Goal: Information Seeking & Learning: Find specific fact

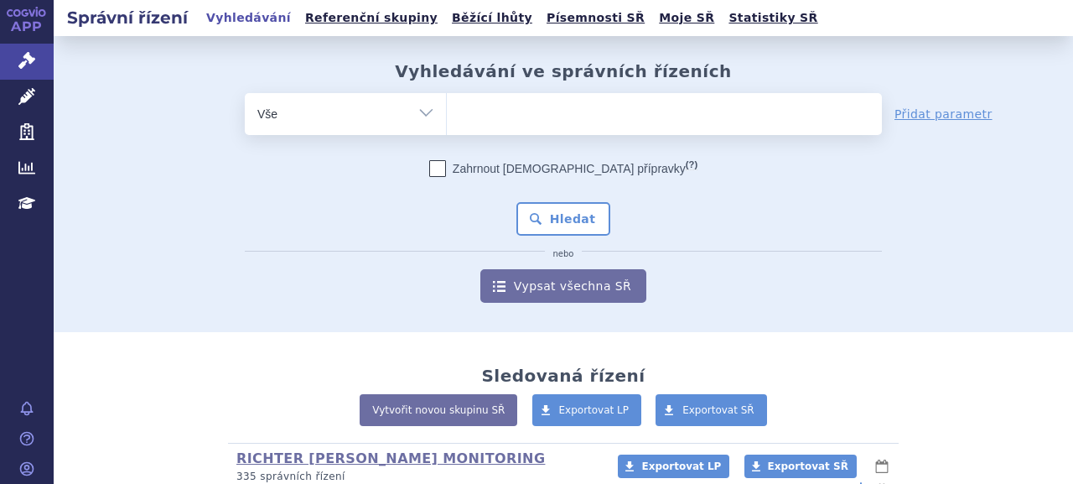
click at [520, 87] on div "Vyhledávání ve správních řízeních odstranit Vše Spisová značka Od" at bounding box center [563, 181] width 1019 height 241
click at [518, 107] on ul at bounding box center [664, 110] width 435 height 35
click at [447, 107] on select at bounding box center [446, 113] width 1 height 42
paste input "SUKLS260231/2023"
type input "SUKLS260231/2023"
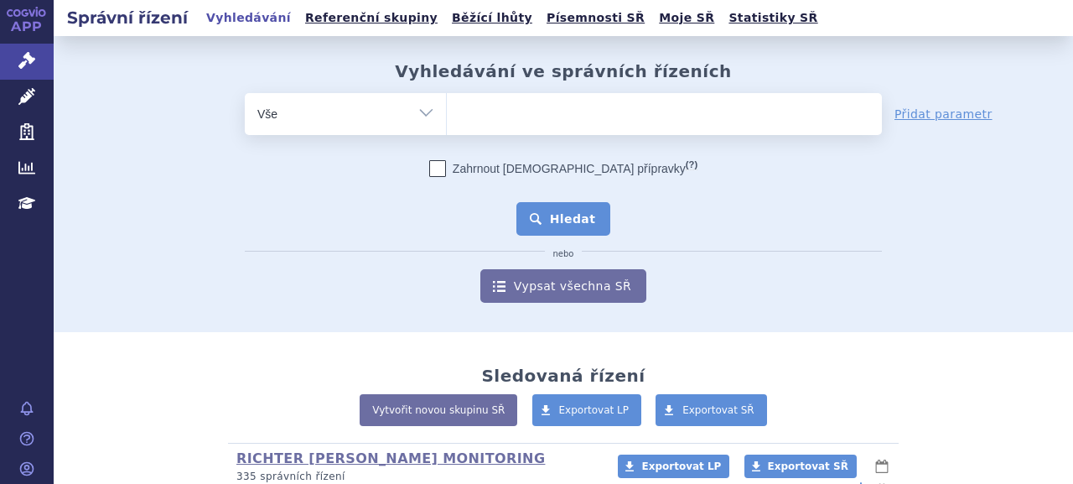
select select "SUKLS260231/2023"
click at [549, 228] on button "Hledat" at bounding box center [563, 219] width 95 height 34
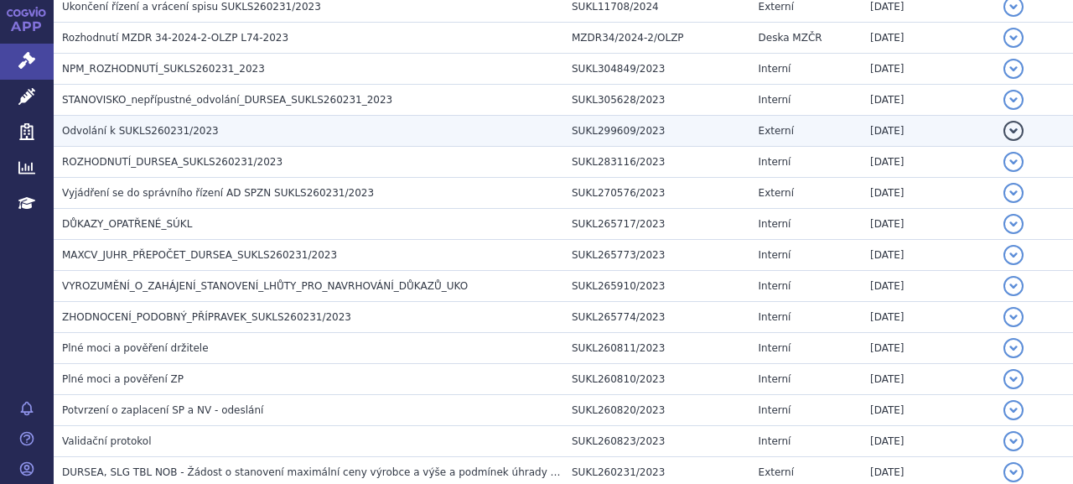
scroll to position [260, 0]
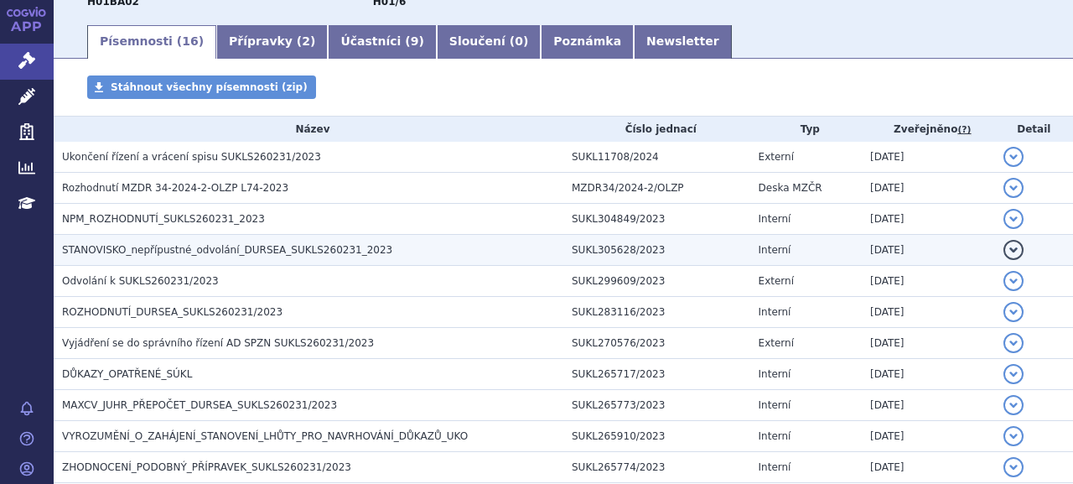
click at [210, 244] on span "STANOVISKO_nepřípustné_odvolání_DURSEA_SUKLS260231_2023" at bounding box center [227, 250] width 330 height 12
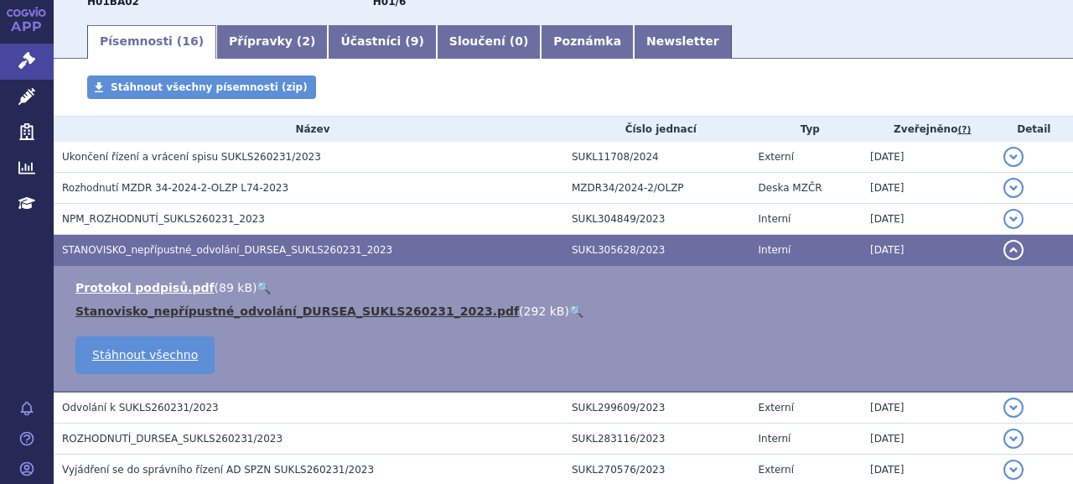
click at [216, 309] on link "Stanovisko_nepřípustné_odvolání_DURSEA_SUKLS260231_2023.pdf" at bounding box center [296, 310] width 443 height 13
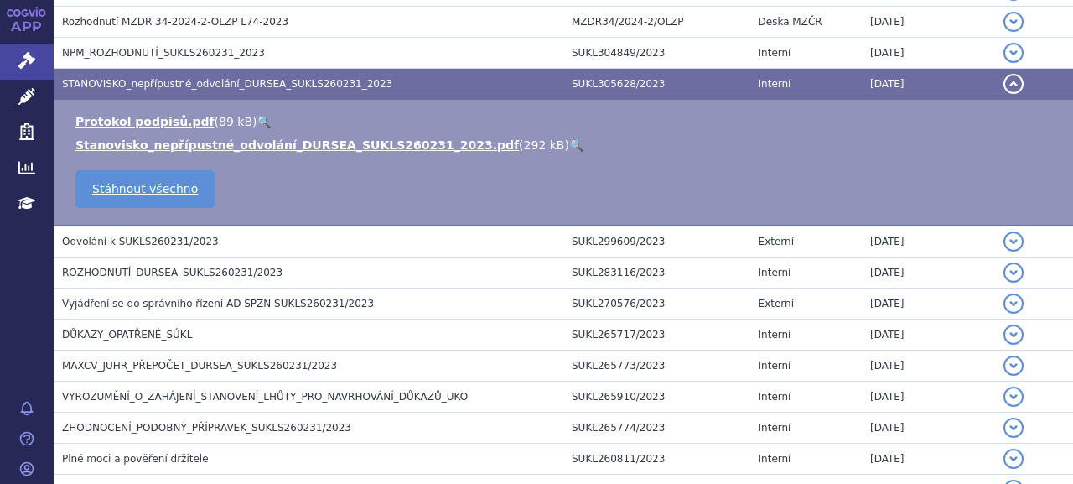
scroll to position [428, 0]
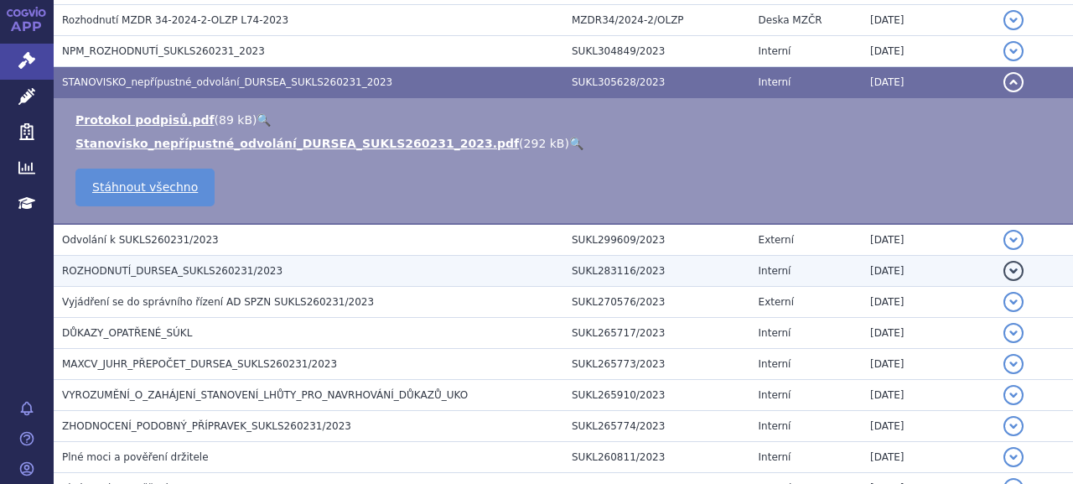
click at [179, 265] on span "ROZHODNUTÍ_DURSEA_SUKLS260231/2023" at bounding box center [172, 271] width 220 height 12
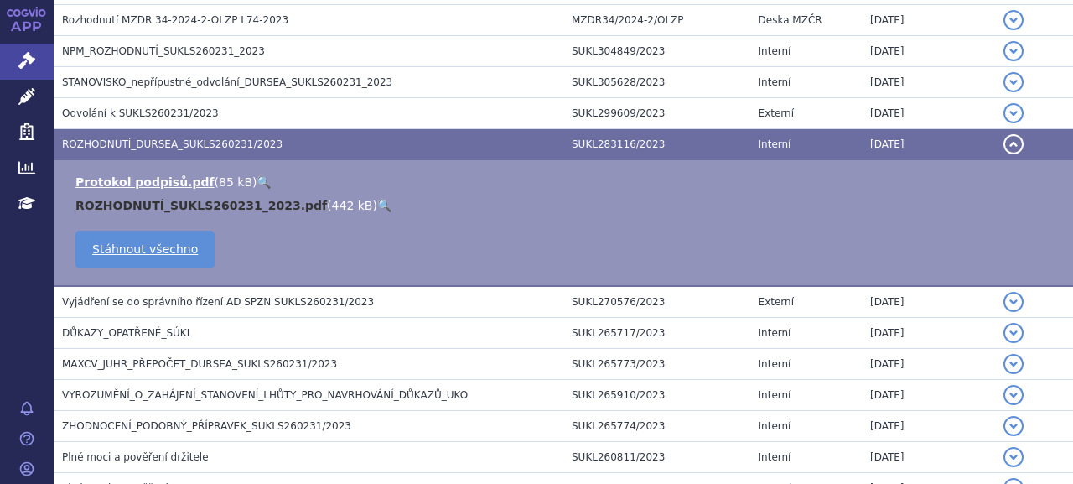
click at [186, 203] on link "ROZHODNUTÍ_SUKLS260231_2023.pdf" at bounding box center [200, 205] width 251 height 13
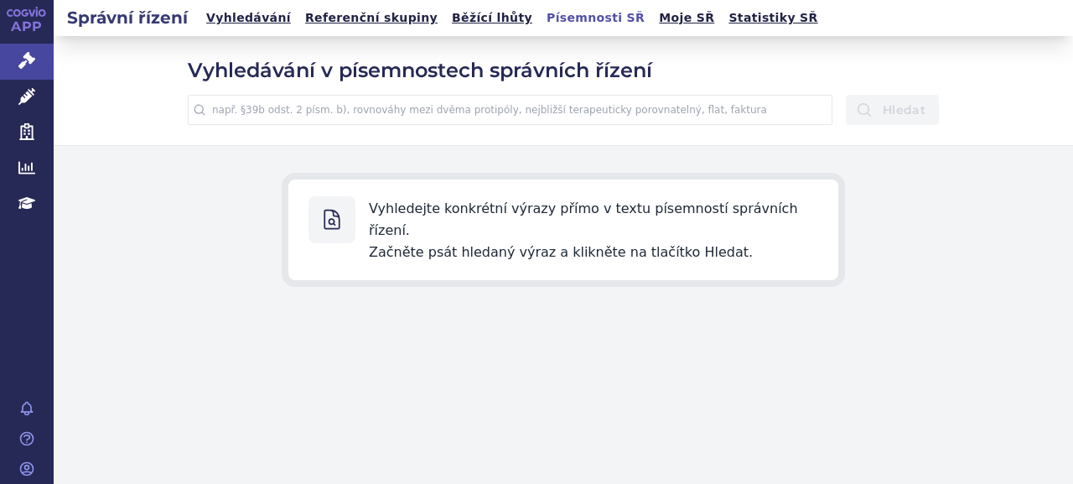
click at [440, 96] on input "text" at bounding box center [510, 110] width 645 height 30
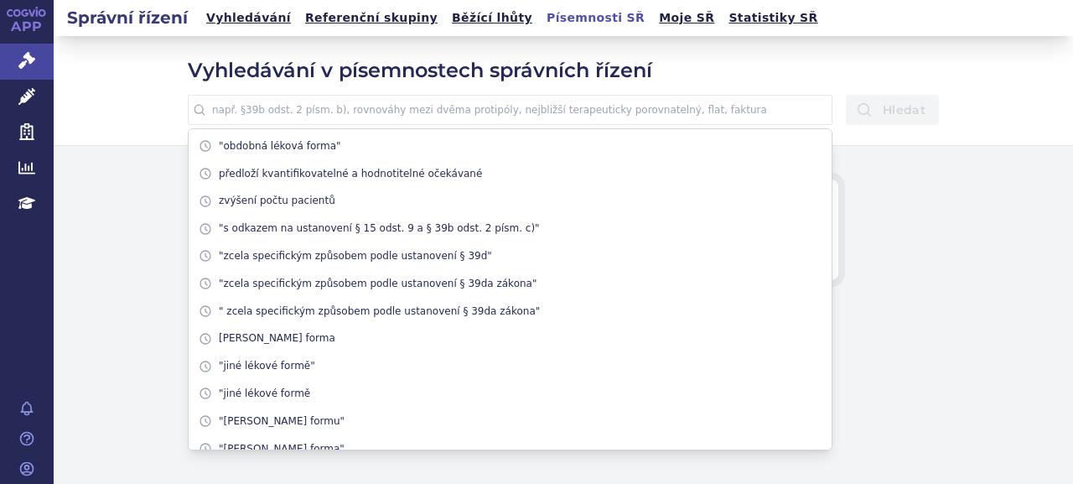
paste input "zda jsou lékové formy"
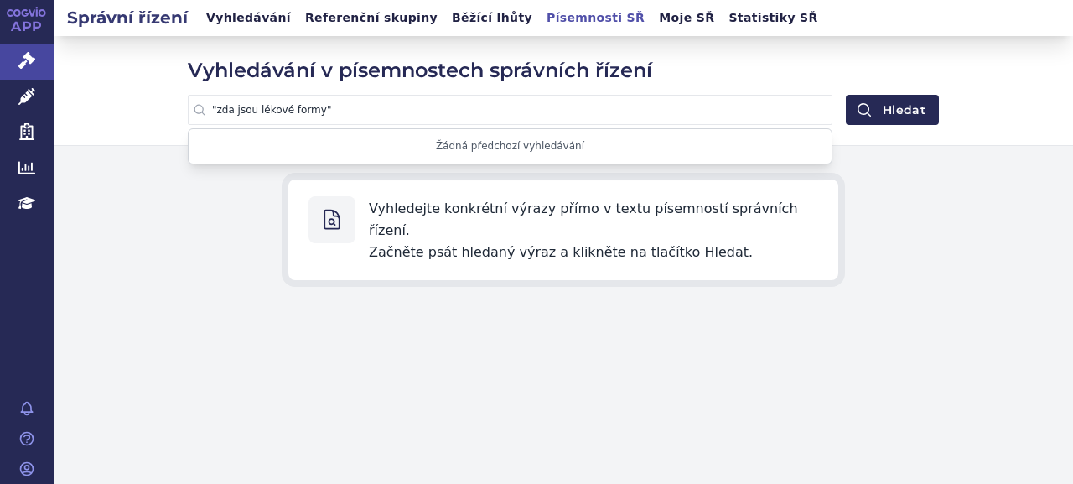
type input ""zda jsou lékové formy""
click at [846, 95] on button "Hledat" at bounding box center [892, 110] width 93 height 30
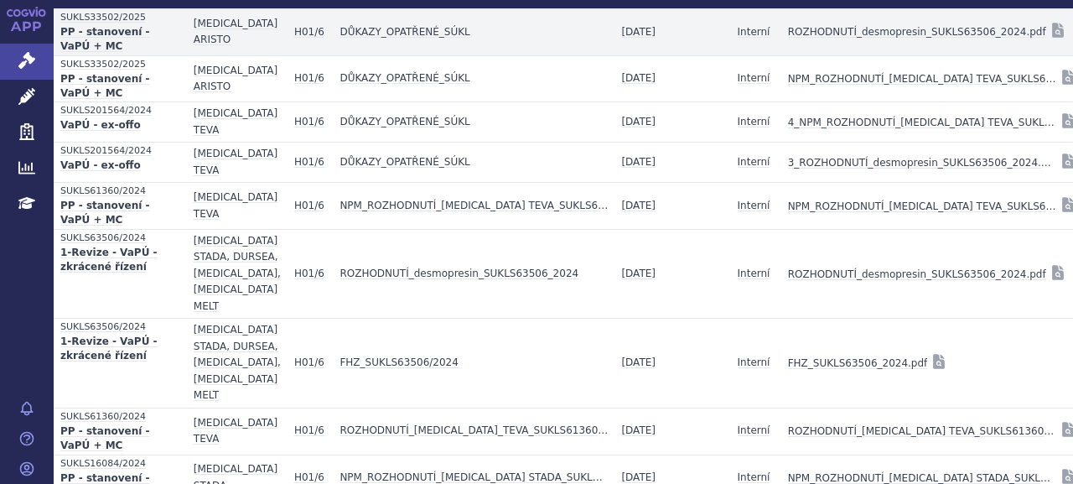
scroll to position [536, 0]
